Goal: Task Accomplishment & Management: Manage account settings

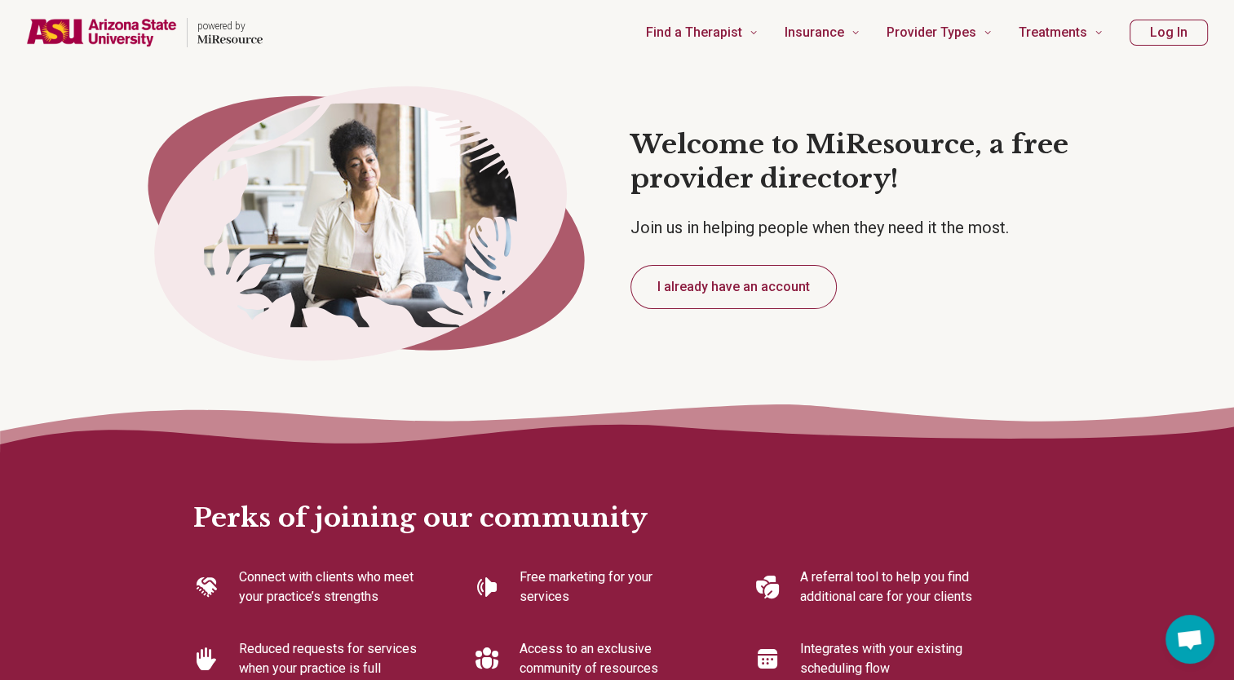
type textarea "*"
click at [740, 289] on button "I already have an account" at bounding box center [733, 287] width 206 height 44
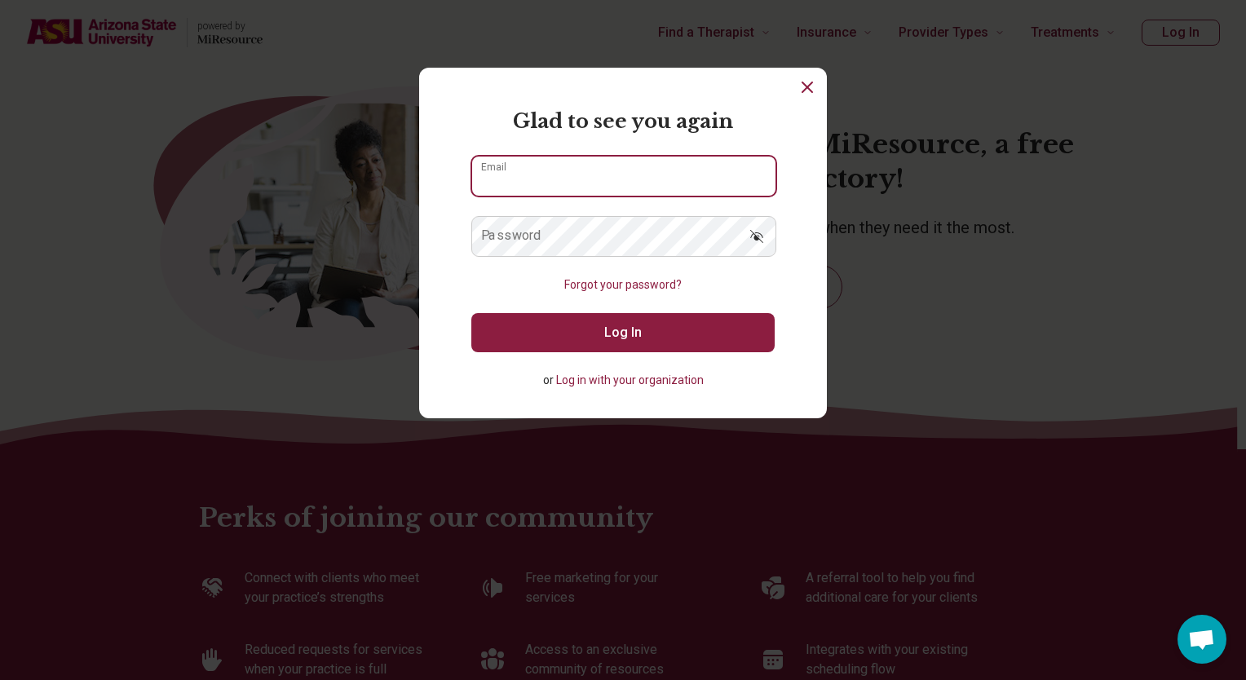
type input "**********"
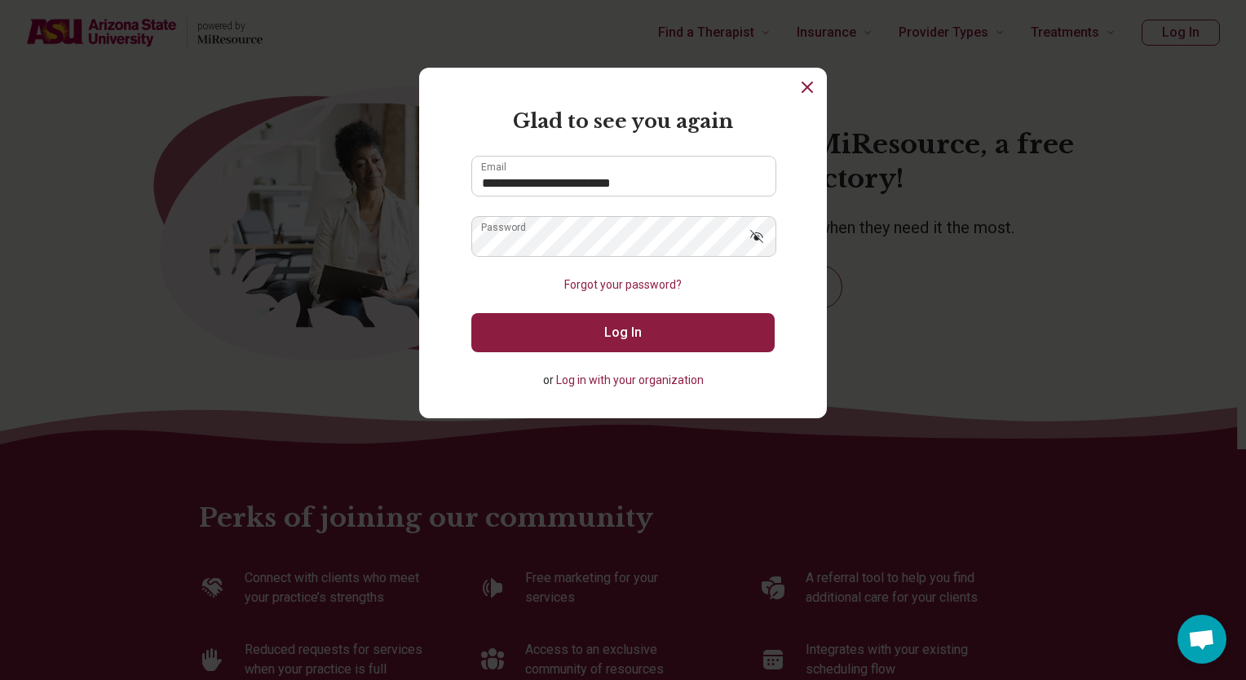
click at [599, 332] on button "Log In" at bounding box center [622, 332] width 303 height 39
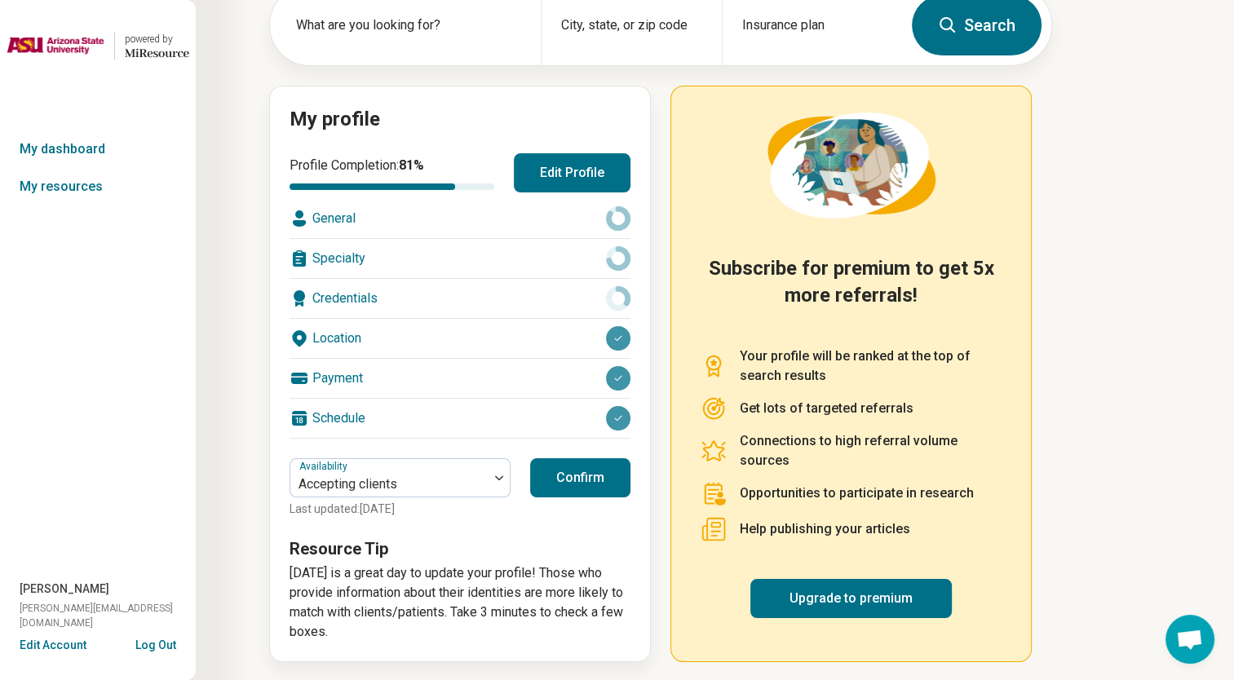
scroll to position [107, 0]
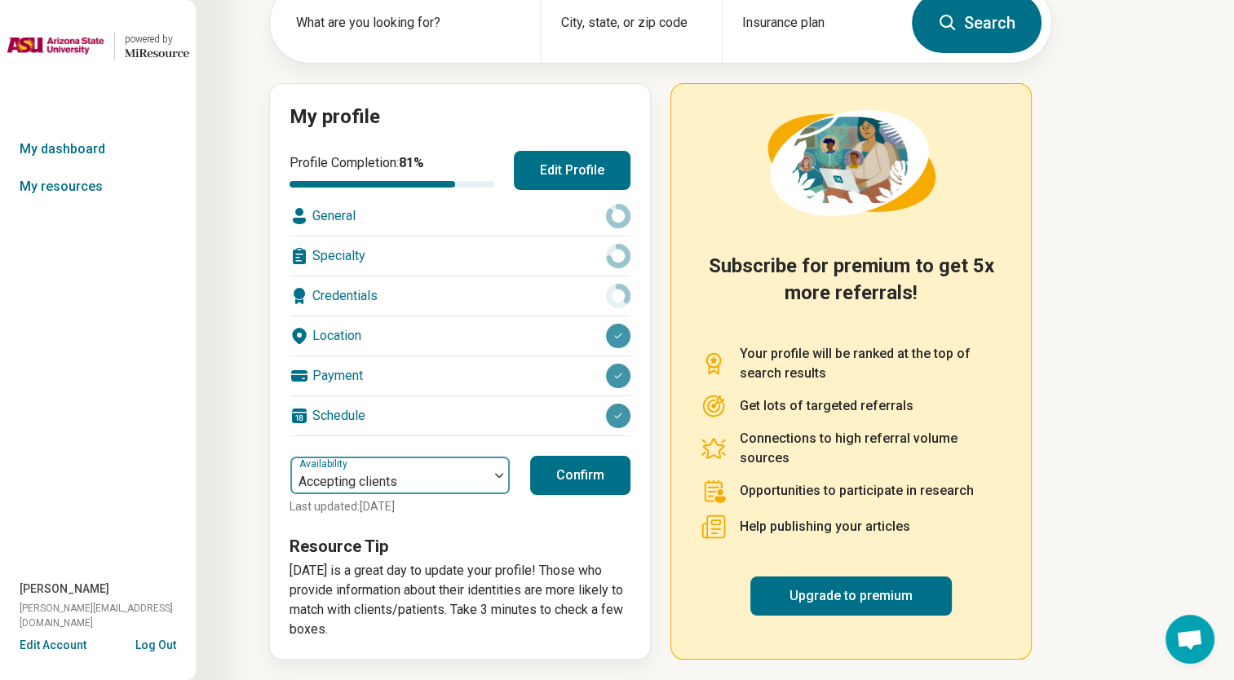
click at [499, 478] on div at bounding box center [498, 476] width 21 height 38
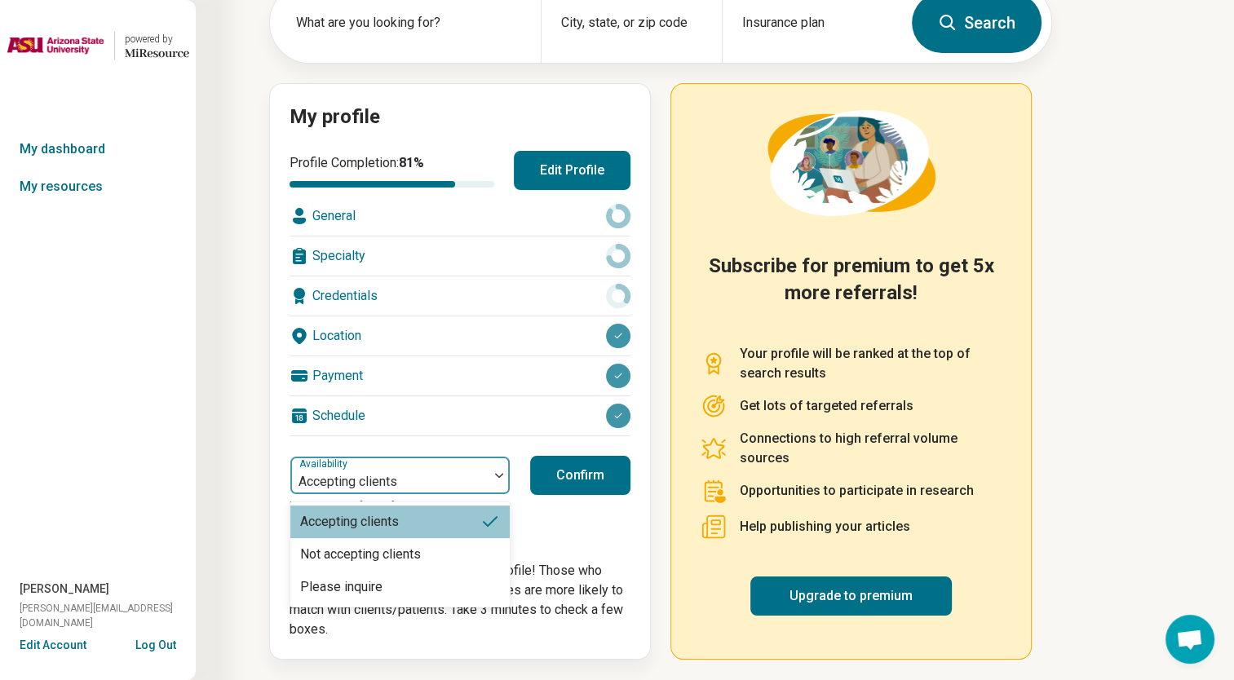
click at [500, 475] on img at bounding box center [499, 475] width 8 height 5
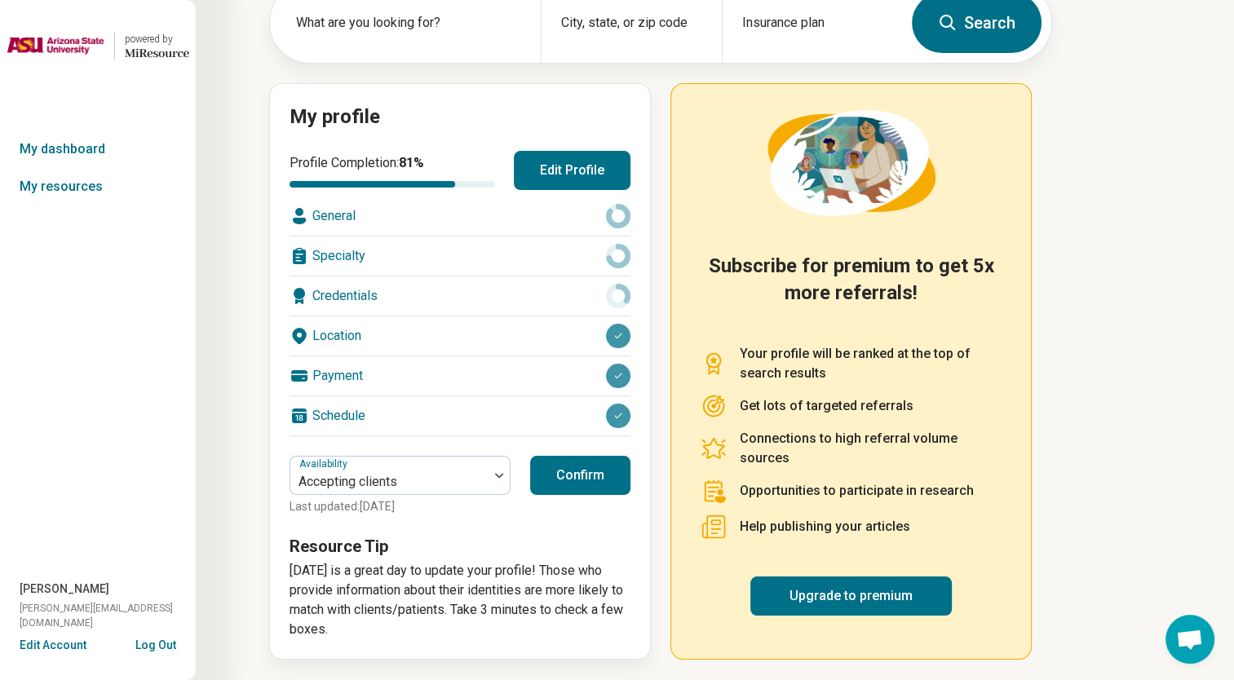
click at [559, 471] on button "Confirm" at bounding box center [580, 475] width 100 height 39
click at [486, 220] on div "General" at bounding box center [459, 216] width 341 height 39
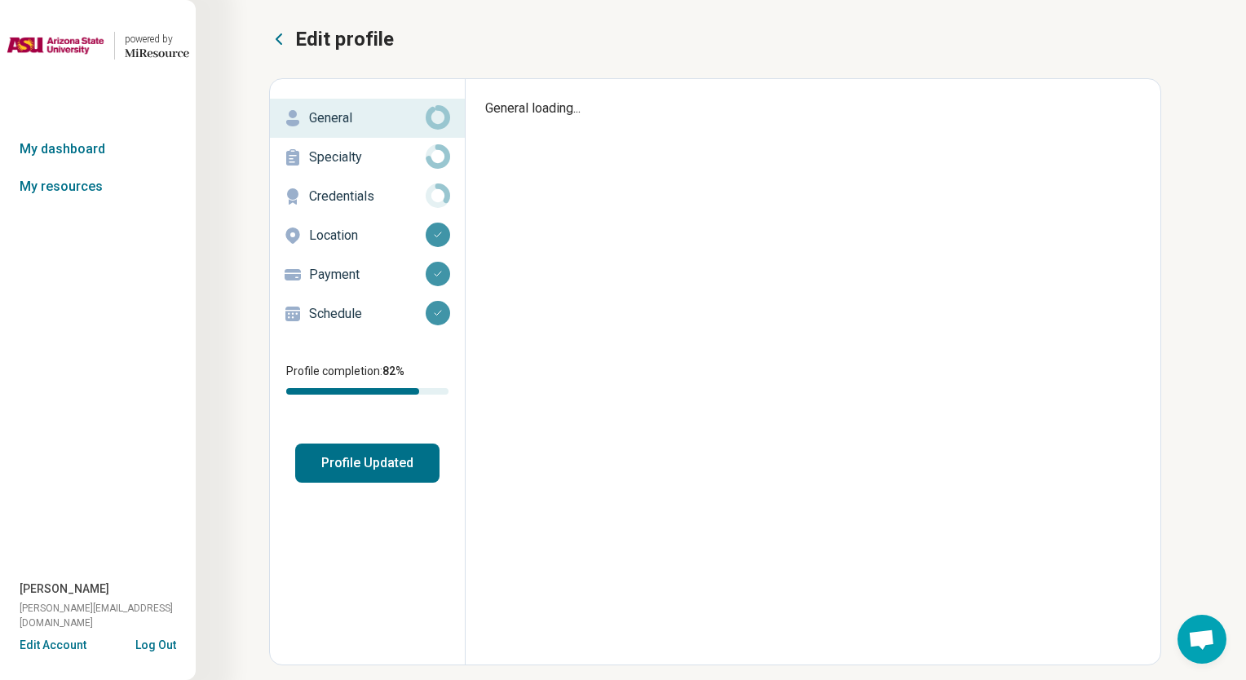
type textarea "*"
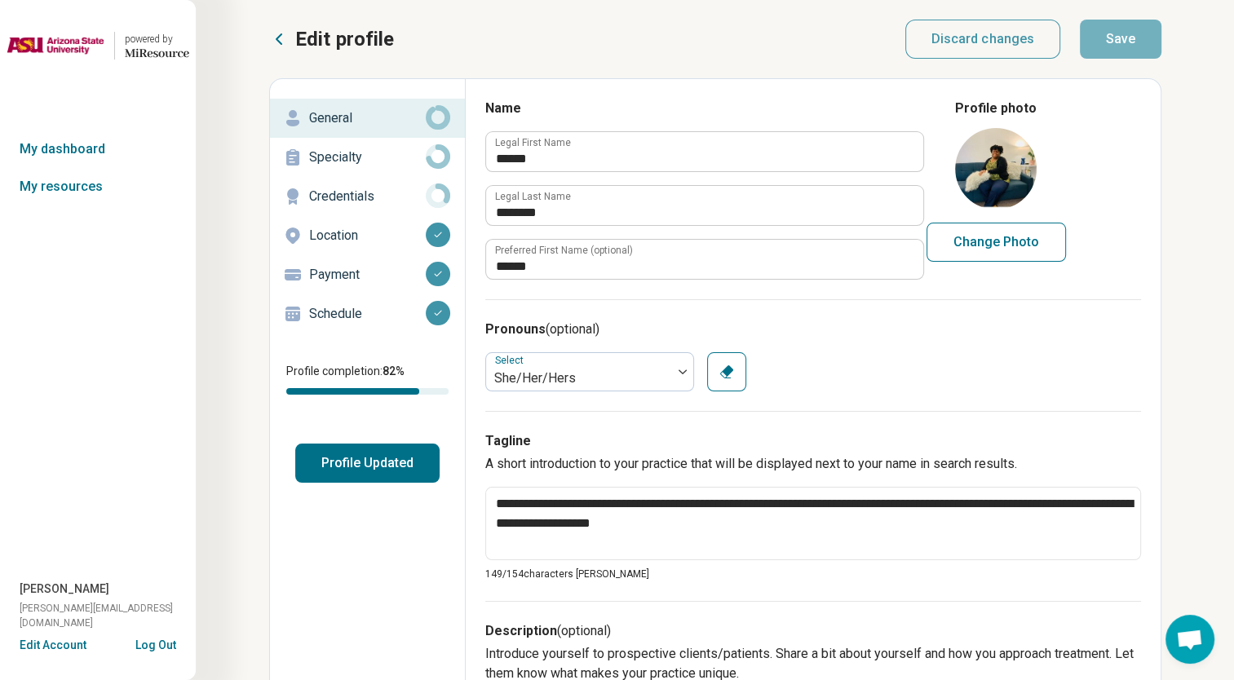
click at [995, 239] on button "Change Photo" at bounding box center [995, 242] width 139 height 39
type input "**********"
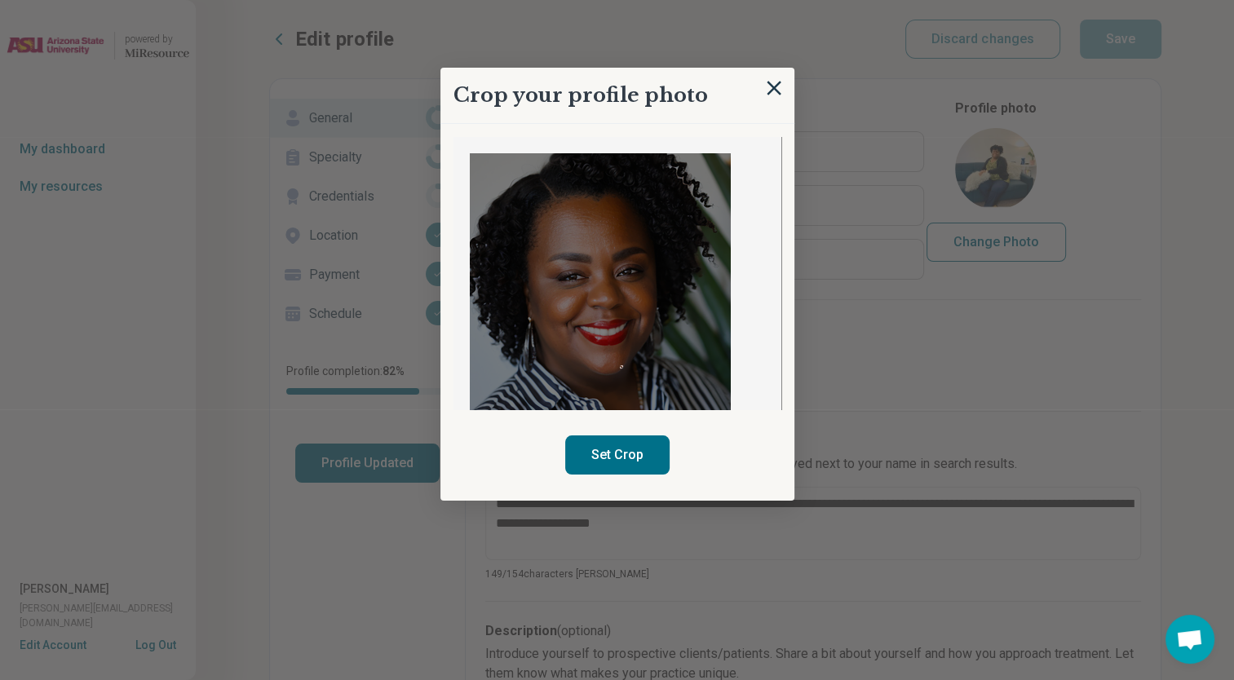
click at [620, 387] on img at bounding box center [600, 316] width 261 height 326
click at [585, 335] on img at bounding box center [600, 316] width 261 height 326
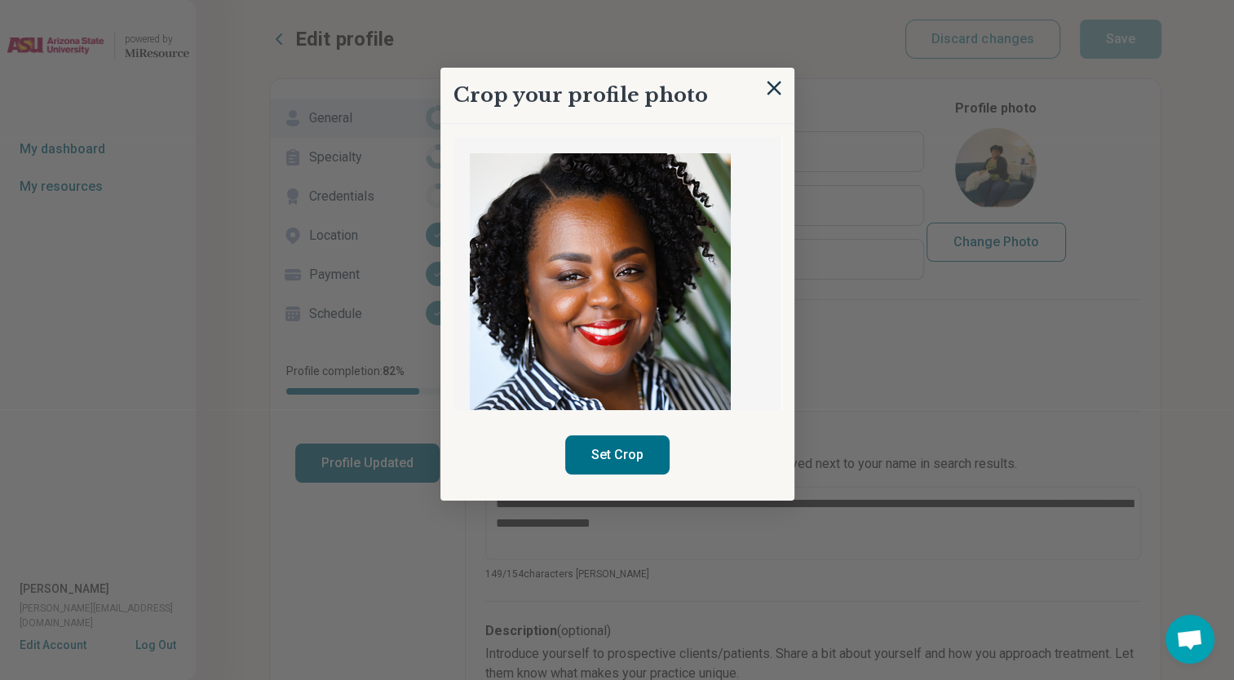
click at [604, 455] on button "Set Crop" at bounding box center [617, 454] width 104 height 39
